Goal: Find specific page/section: Find specific page/section

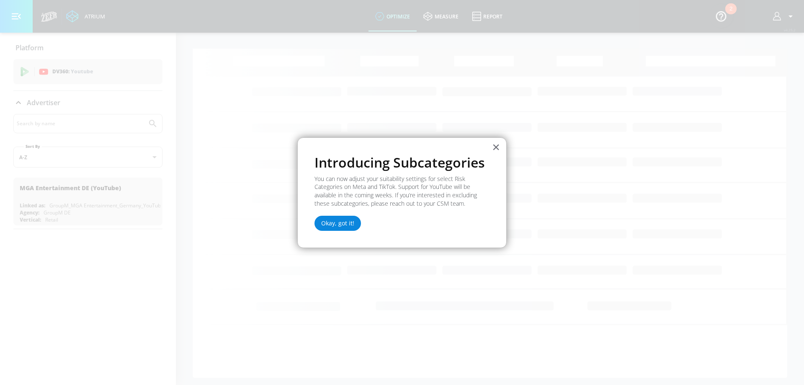
click at [316, 225] on button "Okay, got it!" at bounding box center [338, 223] width 46 height 15
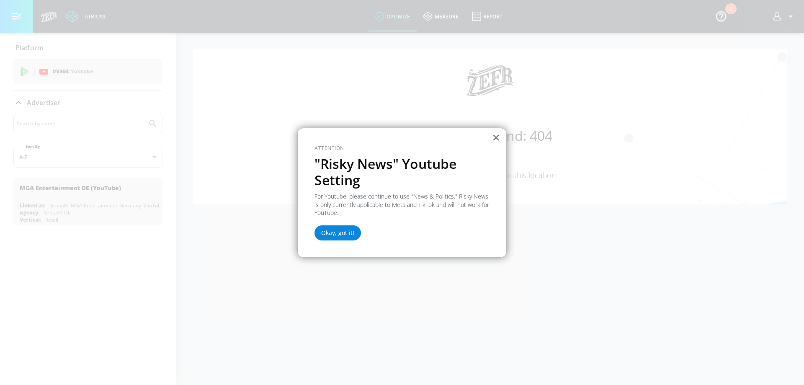
click at [342, 237] on button "Okay, got it!" at bounding box center [338, 232] width 46 height 15
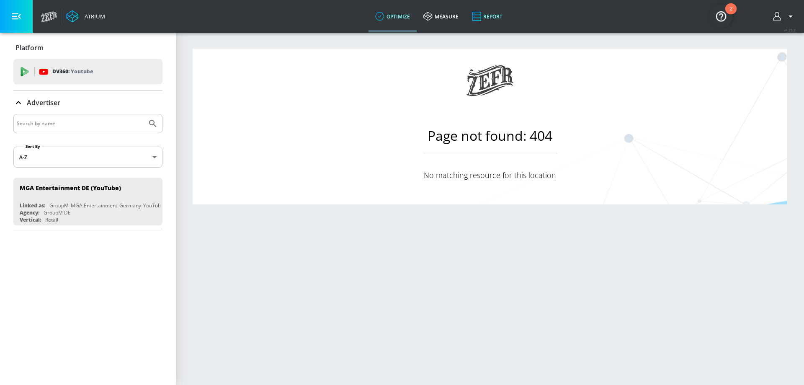
click at [490, 18] on link "Report" at bounding box center [487, 16] width 44 height 30
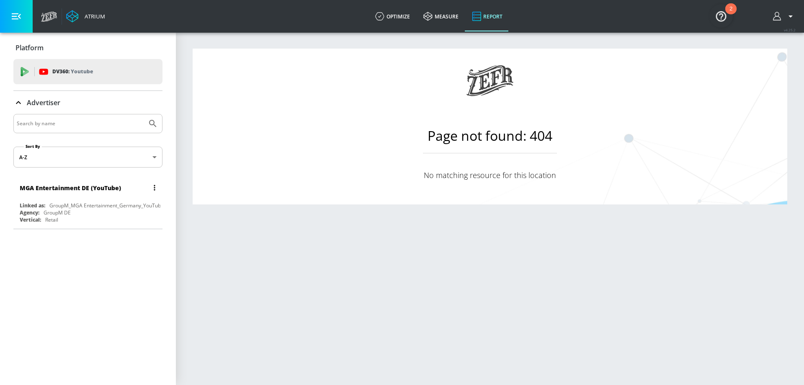
click at [86, 207] on div "GroupM_MGA Entertainment_Germany_YouTube_" at bounding box center [107, 205] width 116 height 7
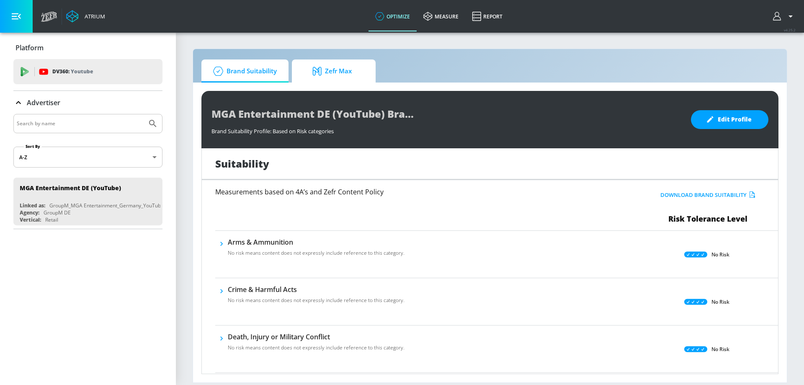
click at [340, 67] on span "Zefr Max" at bounding box center [332, 71] width 64 height 20
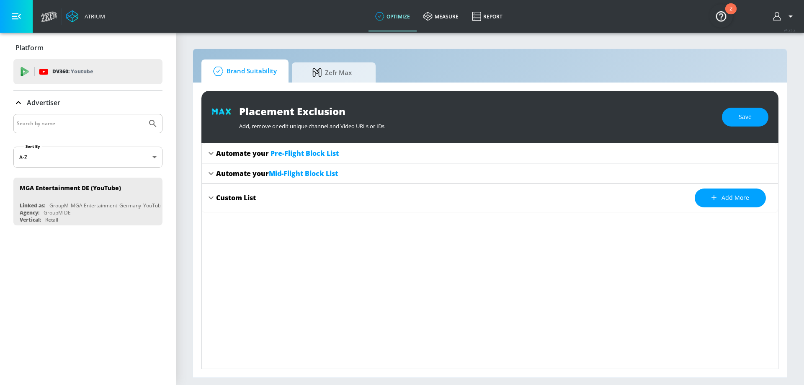
click at [252, 67] on span "Brand Suitability" at bounding box center [243, 71] width 67 height 20
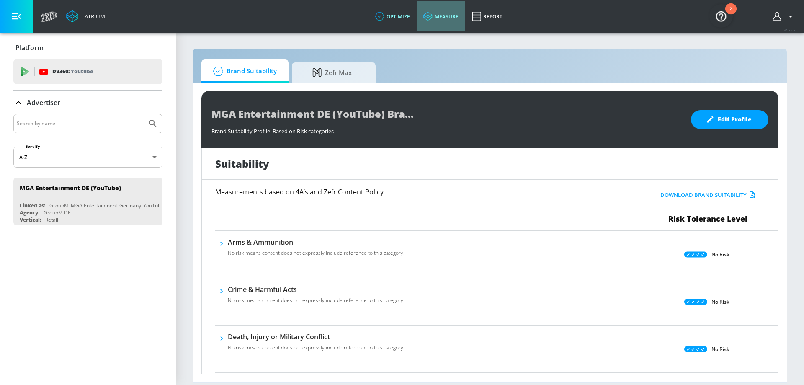
click at [447, 12] on link "measure" at bounding box center [441, 16] width 49 height 30
